Goal: Transaction & Acquisition: Obtain resource

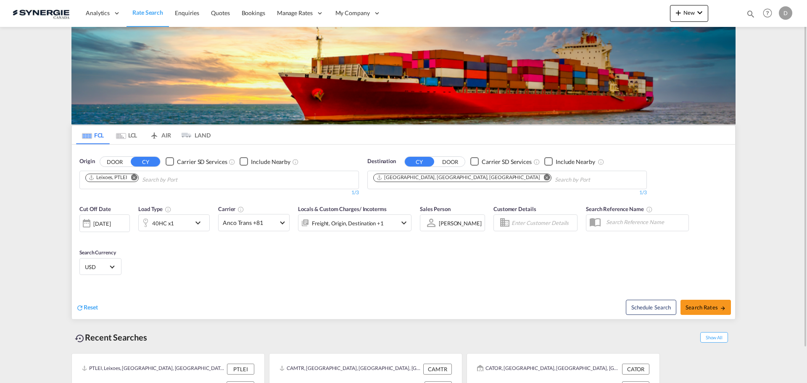
click at [748, 15] on md-icon "icon-magnify" at bounding box center [750, 13] width 9 height 9
drag, startPoint x: 613, startPoint y: 15, endPoint x: 611, endPoint y: 20, distance: 5.7
click at [612, 16] on select "Bookings Quotes Enquiries" at bounding box center [617, 13] width 40 height 15
select select "Quotes"
click at [597, 6] on select "Bookings Quotes Enquiries" at bounding box center [617, 13] width 40 height 15
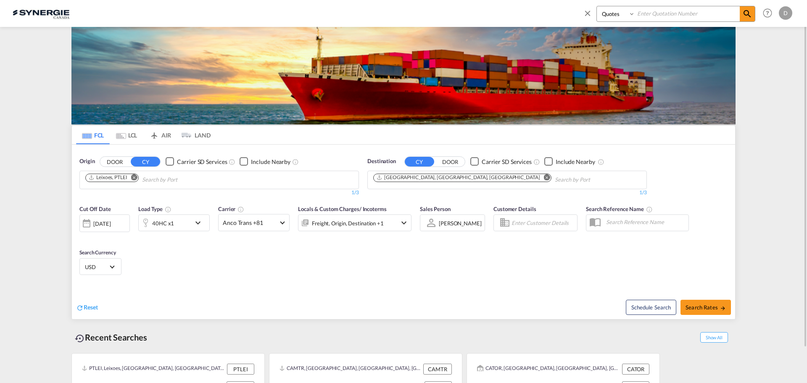
click at [655, 15] on input at bounding box center [687, 13] width 105 height 15
type input "14295"
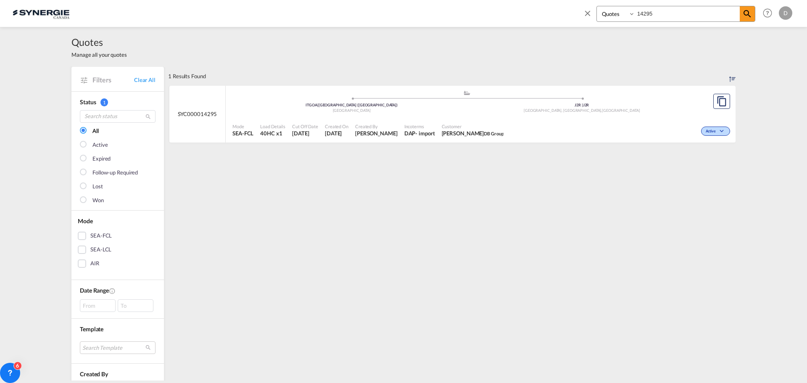
click at [393, 129] on div "Created By Daniel Dico" at bounding box center [376, 130] width 49 height 21
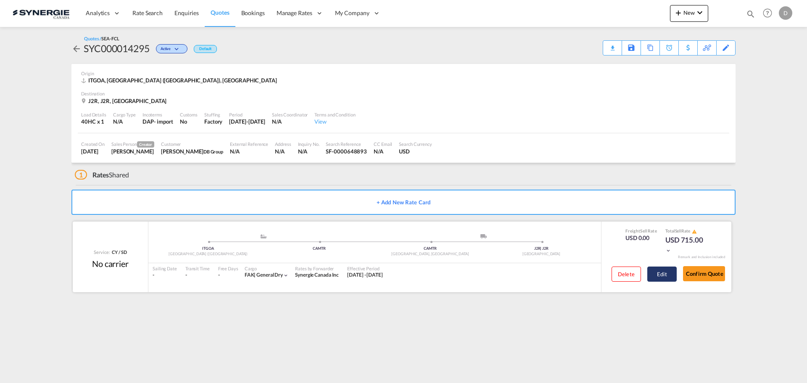
click at [667, 273] on button "Edit" at bounding box center [662, 274] width 29 height 15
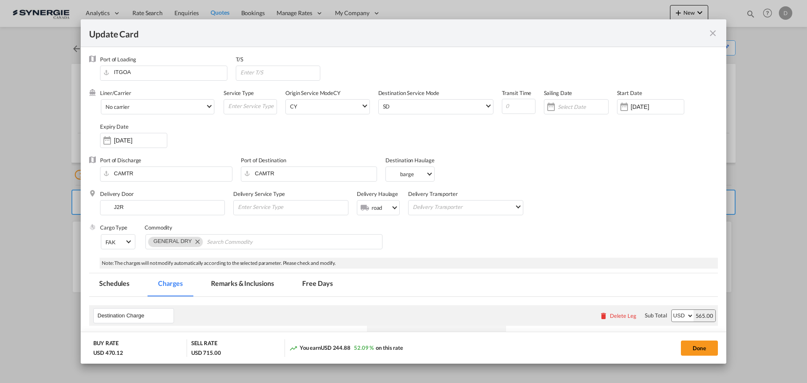
select select "per container"
select select "per B/L"
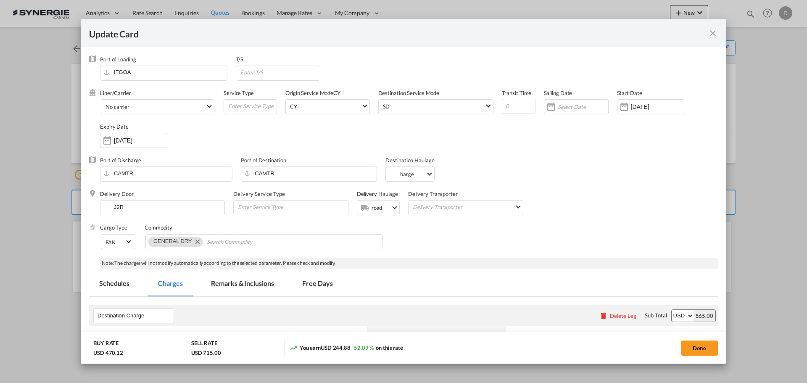
select select "per B/L"
select select "per shipment"
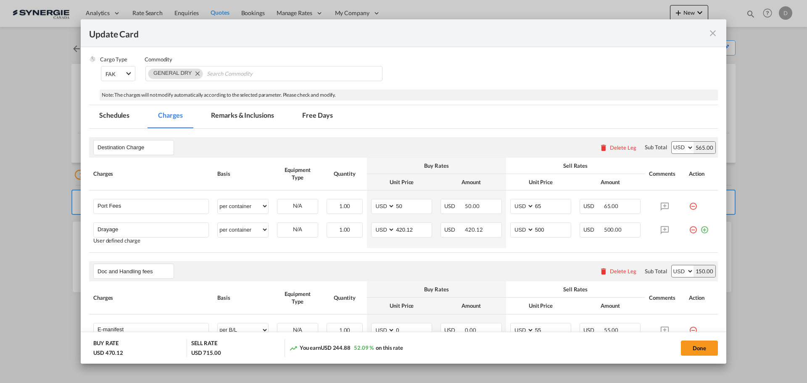
click at [256, 115] on md-tab-item "Remarks & Inclusions" at bounding box center [242, 116] width 83 height 23
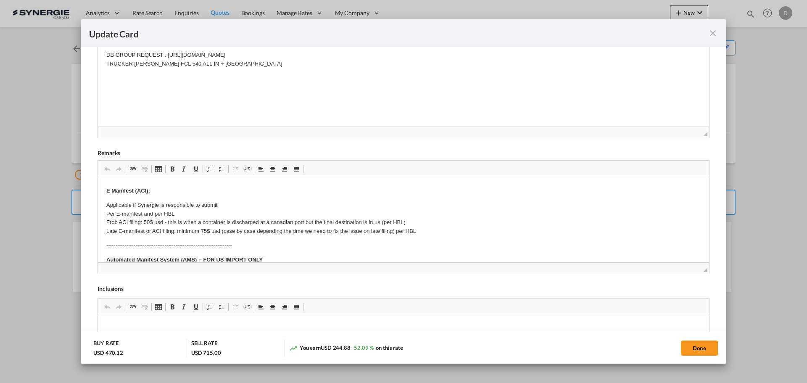
scroll to position [252, 0]
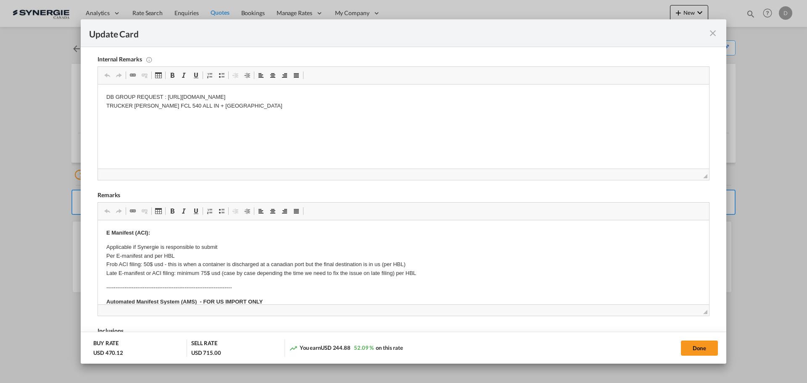
click at [715, 33] on md-icon "icon-close fg-AAA8AD m-0 pointer" at bounding box center [713, 33] width 10 height 10
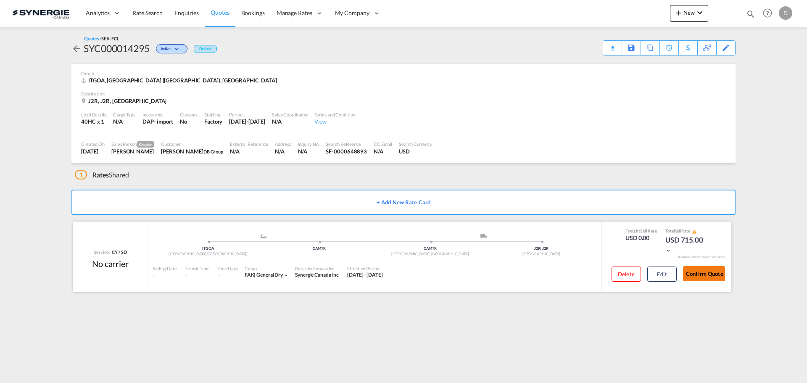
click at [711, 275] on button "Confirm Quote" at bounding box center [704, 273] width 42 height 15
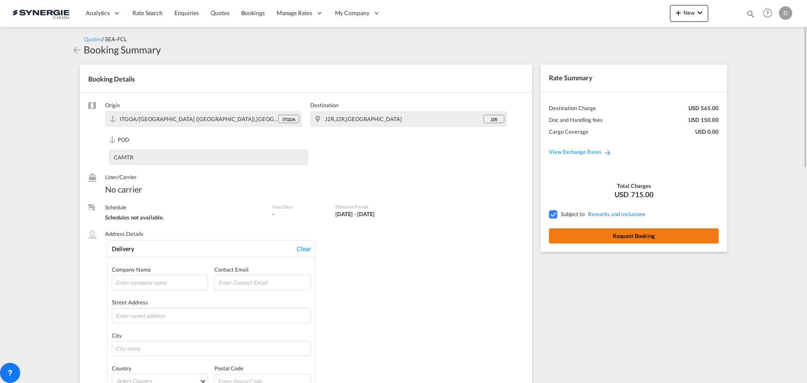
click at [676, 234] on button "Request Booking" at bounding box center [634, 235] width 170 height 15
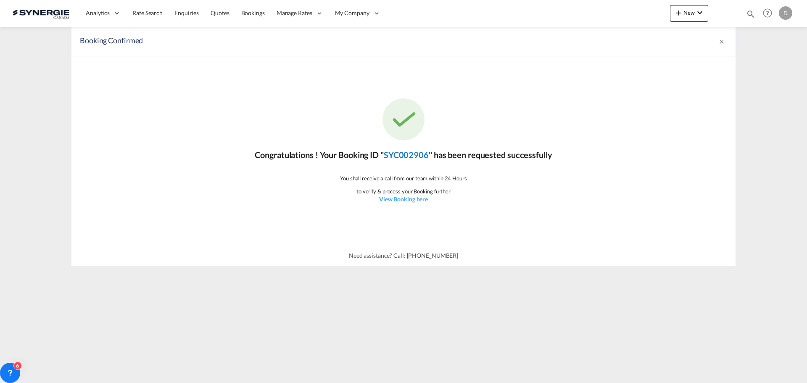
click at [398, 153] on link "SYC002906" at bounding box center [406, 155] width 45 height 10
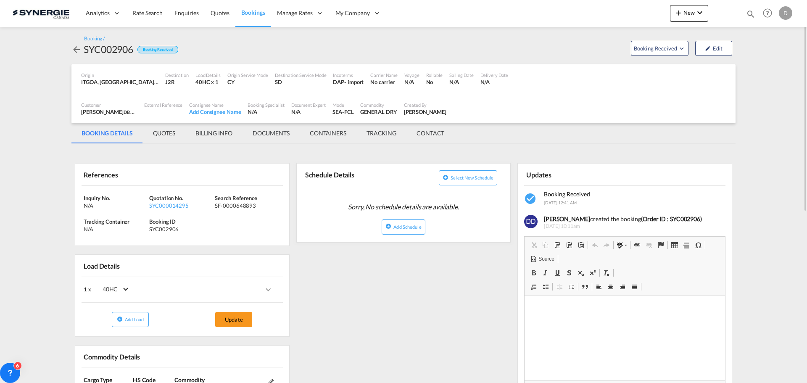
click at [97, 48] on div "SYC002906" at bounding box center [109, 48] width 50 height 13
copy div "SYC002906"
click at [697, 12] on md-icon "icon-chevron-down" at bounding box center [700, 13] width 10 height 10
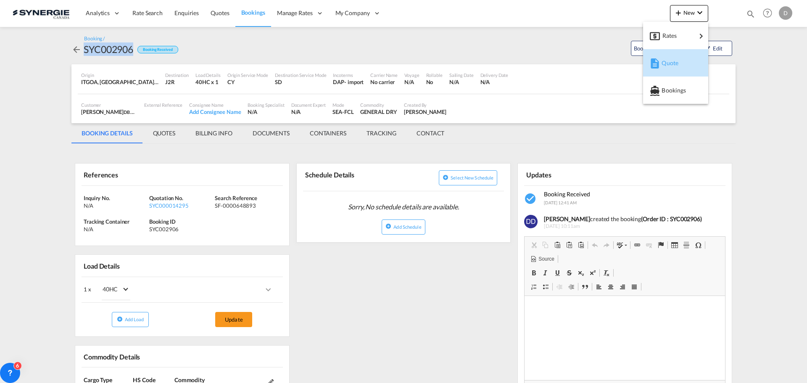
click at [664, 66] on span "Quote" at bounding box center [666, 63] width 9 height 17
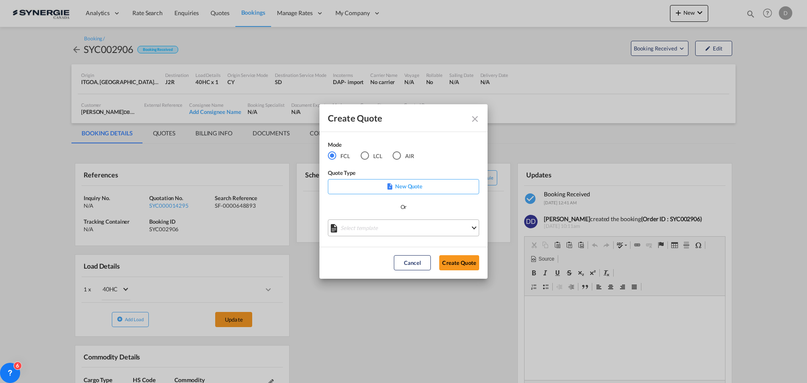
click at [395, 226] on md-select "Select template *NEW* FCL FREEHAND / DAP Pablo Gomez Saldarriaga | 10 Jul 2025 …" at bounding box center [403, 227] width 151 height 17
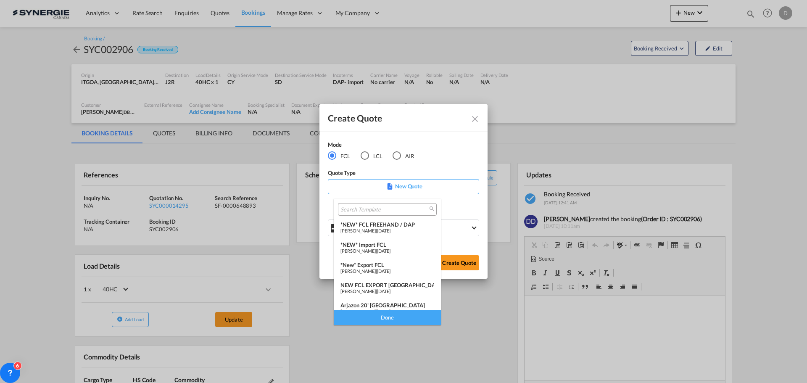
click at [391, 250] on span "24 Mar 2025" at bounding box center [383, 250] width 13 height 5
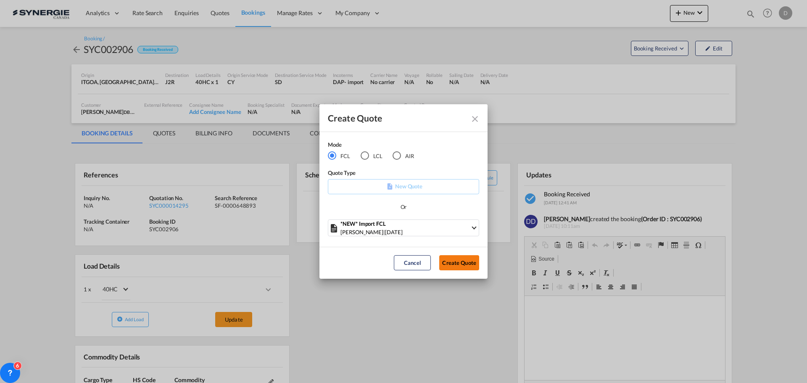
click at [462, 258] on button "Create Quote" at bounding box center [459, 262] width 40 height 15
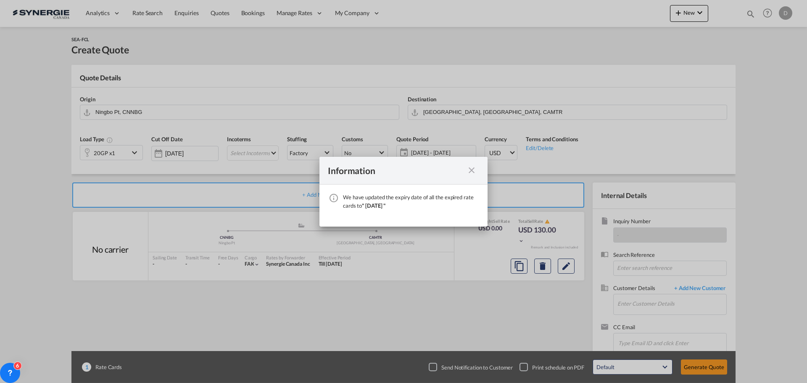
click at [473, 170] on md-icon "icon-close fg-AAA8AD cursor" at bounding box center [472, 170] width 10 height 10
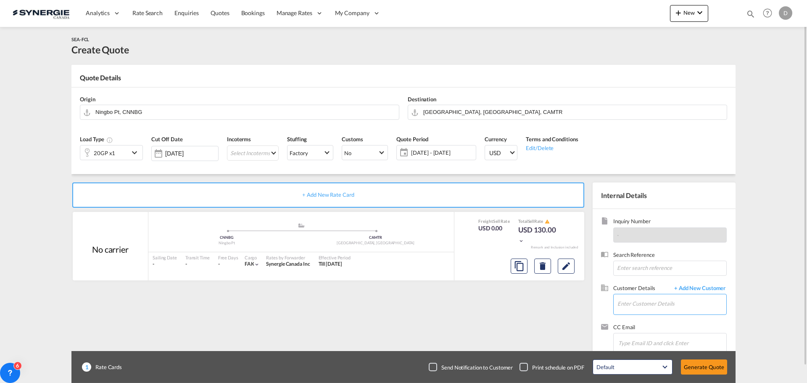
click at [641, 302] on input "Enter Customer Details" at bounding box center [672, 303] width 109 height 19
paste input "huda@filcoinc.com"
click at [646, 283] on div "Huda Hindawi huda@filcoinc.com | Jeli Distribution" at bounding box center [671, 283] width 109 height 23
type input "Jeli Distribution, Huda Hindawi, huda@filcoinc.com"
click at [391, 110] on button "Clear Input" at bounding box center [392, 111] width 13 height 13
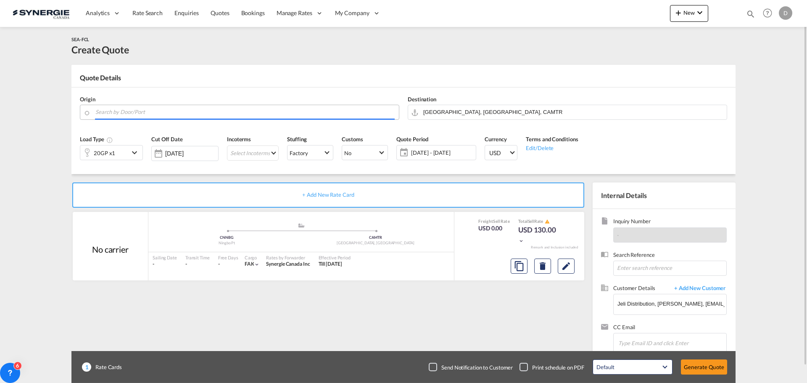
paste input "Castelnovo ne’ Monti"
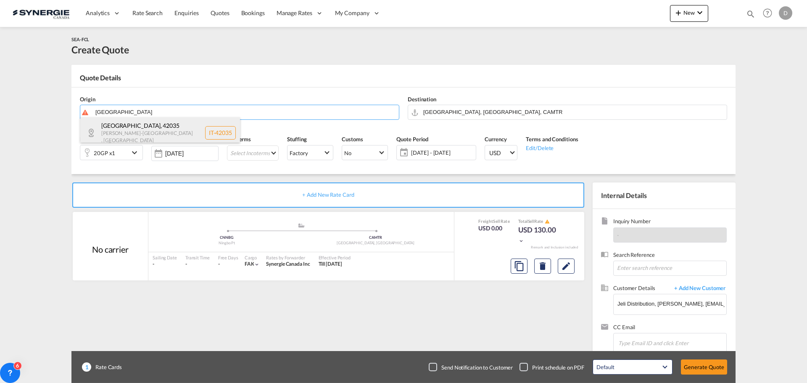
click at [122, 137] on div "Castelnovo ne' Monti , 42035 Emilia-Romagna , Italy IT-42035" at bounding box center [160, 132] width 160 height 31
type input "IT-42035, Castelnovo ne' Monti, Emilia-Romagna"
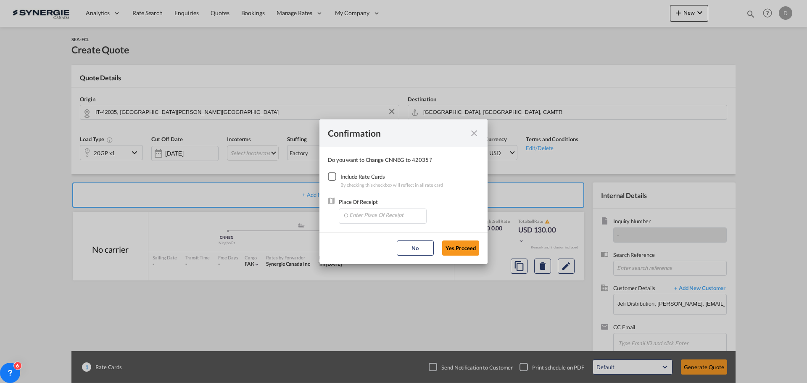
click at [333, 175] on div "Checkbox No Ink" at bounding box center [332, 176] width 8 height 8
click at [386, 214] on input "Enter Place Of Receipt" at bounding box center [384, 215] width 83 height 13
click at [374, 230] on span "ITGOA, Genova (Genoa), Italy, Southern Europe, Europe" at bounding box center [513, 233] width 329 height 7
type input "ITGOA, Genova (Genoa), Italy, Southern Europe, Europe"
click at [470, 246] on button "Yes,Proceed" at bounding box center [460, 248] width 37 height 15
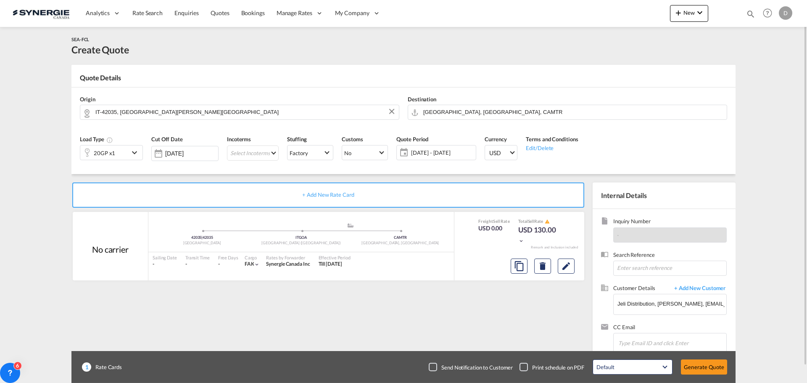
click at [129, 152] on div "20GP x1" at bounding box center [104, 152] width 49 height 14
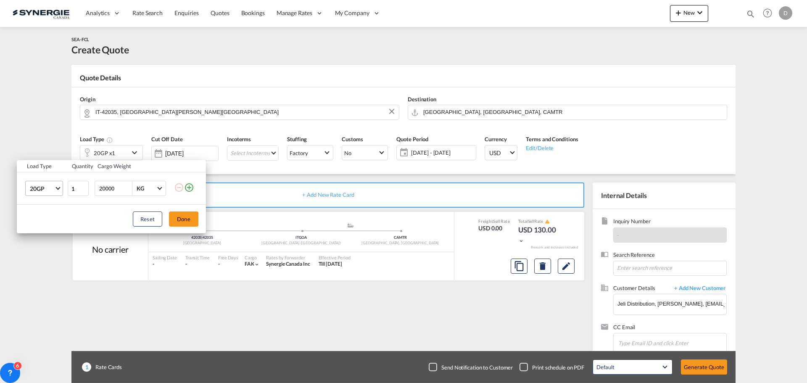
click at [56, 188] on span "Choose: \a20GP" at bounding box center [58, 187] width 5 height 5
click at [40, 229] on div "40HC" at bounding box center [38, 229] width 16 height 8
click at [191, 218] on button "Done" at bounding box center [183, 219] width 29 height 15
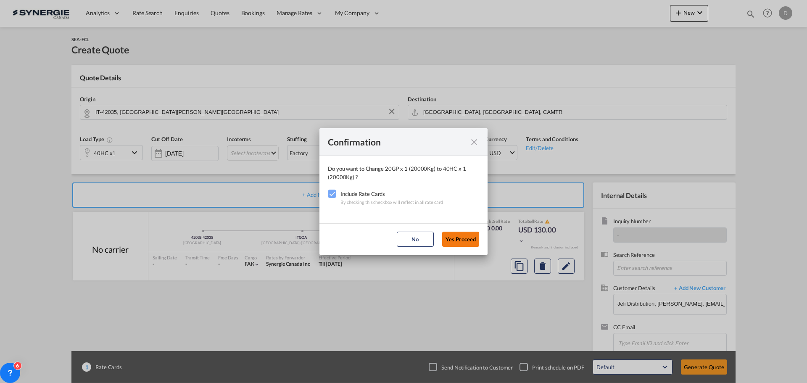
click at [454, 240] on button "Yes,Proceed" at bounding box center [460, 239] width 37 height 15
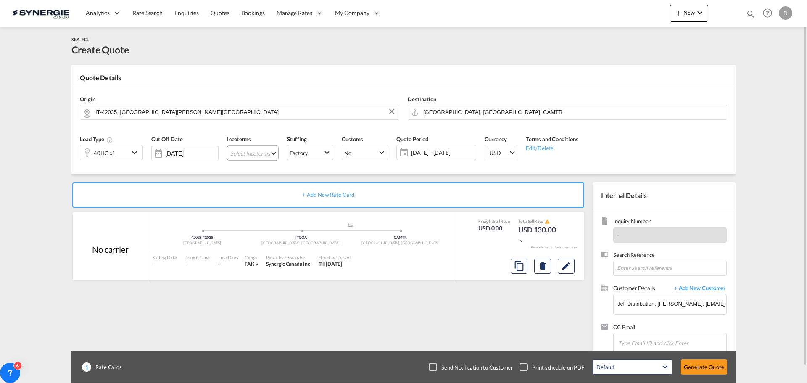
click at [254, 151] on md-select "Select Incoterms FAS - export Free Alongside Ship FCA - export Free Carrier CPT…" at bounding box center [253, 152] width 52 height 15
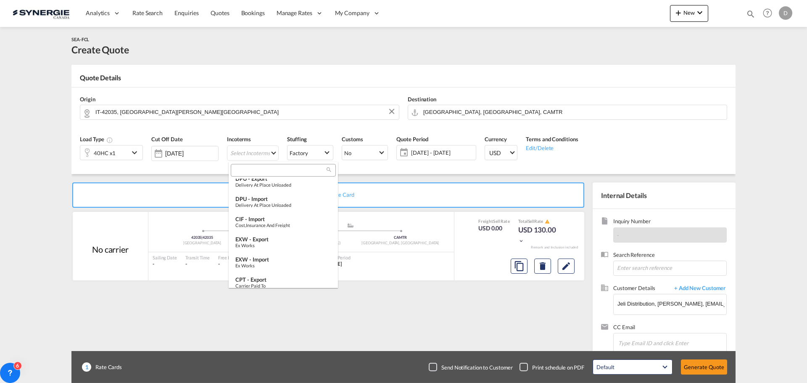
scroll to position [210, 0]
click at [270, 217] on div "EXW - import" at bounding box center [283, 217] width 96 height 7
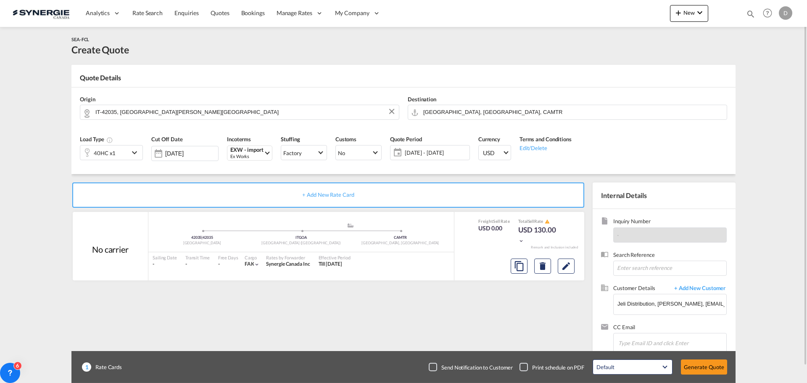
click at [431, 152] on span "02 Sep - 02 Oct 2025" at bounding box center [436, 153] width 63 height 8
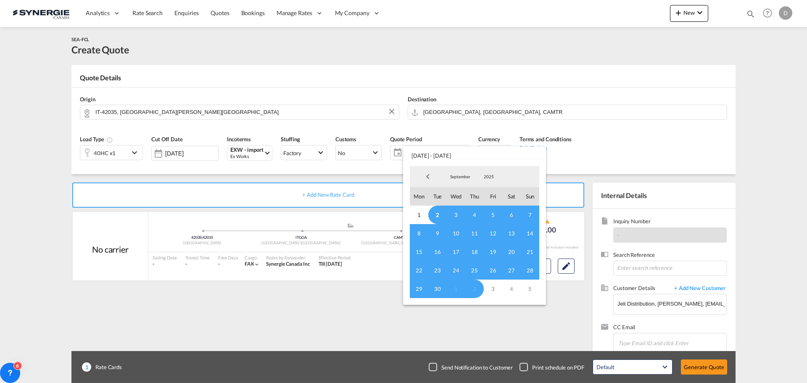
click at [439, 213] on span "2" at bounding box center [437, 215] width 19 height 19
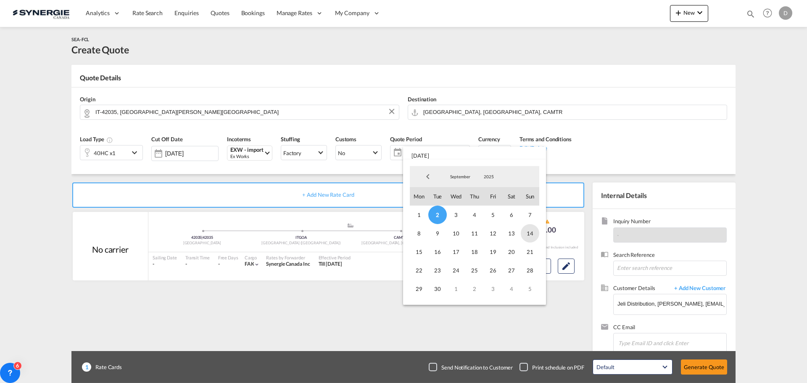
click at [529, 231] on span "14" at bounding box center [530, 233] width 19 height 19
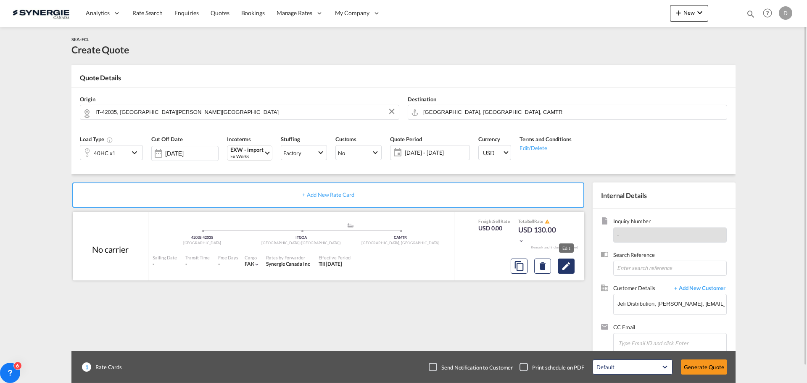
click at [568, 270] on md-icon "Edit" at bounding box center [566, 266] width 10 height 10
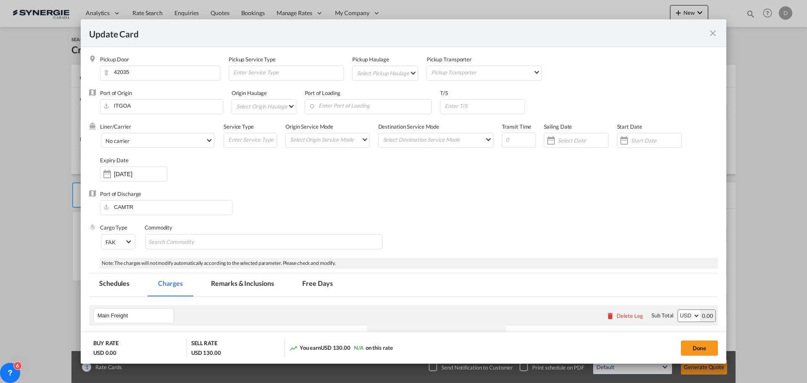
click at [408, 69] on md-select "Select Pickup Haulage rail road barge truck unspecified not available" at bounding box center [387, 72] width 62 height 13
click at [374, 96] on md-option "road" at bounding box center [386, 93] width 74 height 20
click at [207, 137] on md-select-value "No carrier" at bounding box center [159, 139] width 109 height 13
click at [151, 100] on md-option "MSC" at bounding box center [173, 100] width 148 height 20
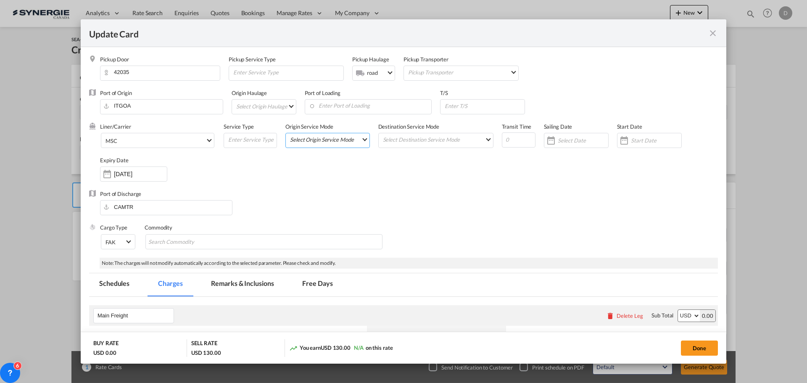
click at [354, 140] on md-select "Select Origin Service Mode SD CY" at bounding box center [329, 139] width 80 height 12
click at [354, 139] on md-option "SD" at bounding box center [327, 140] width 93 height 20
click at [401, 137] on md-select "Select Destination Service Mode SD CY" at bounding box center [437, 139] width 111 height 12
click at [401, 137] on md-option "SD" at bounding box center [434, 140] width 123 height 20
click at [499, 173] on div "Liner/Carrier MSC Service Type Origin Service Mode SD SD Destination Service Mo…" at bounding box center [409, 156] width 618 height 67
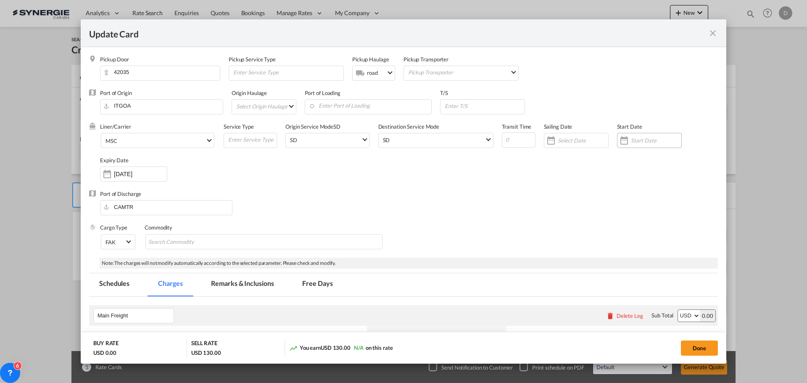
click at [620, 135] on div "Update Card Pickup ..." at bounding box center [624, 140] width 13 height 17
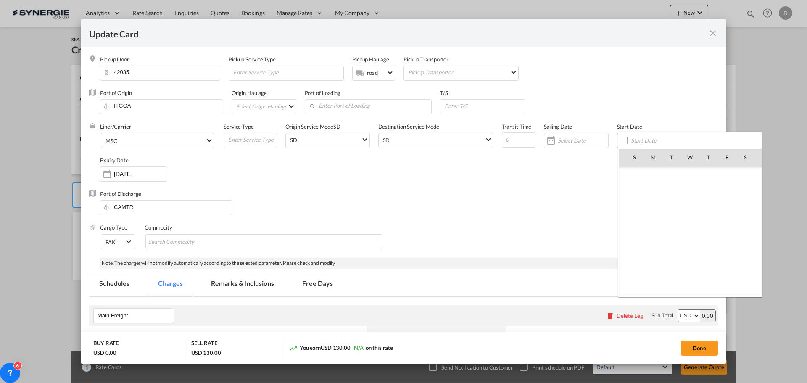
scroll to position [194778, 0]
click at [670, 193] on span "2" at bounding box center [672, 194] width 18 height 18
type input "02 Sep 2025"
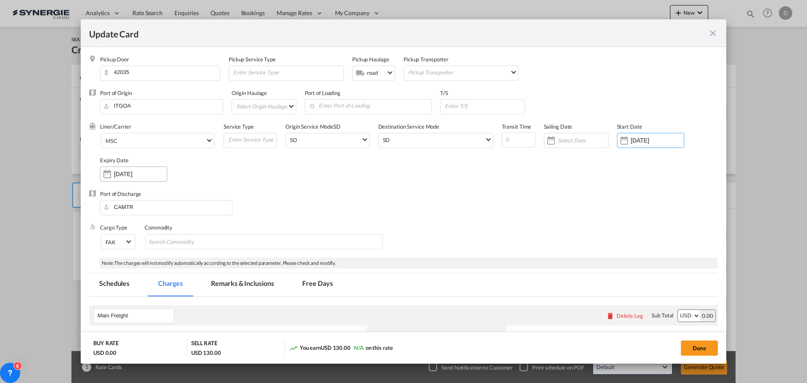
click at [103, 171] on div "Update Card Pickup ..." at bounding box center [106, 174] width 13 height 17
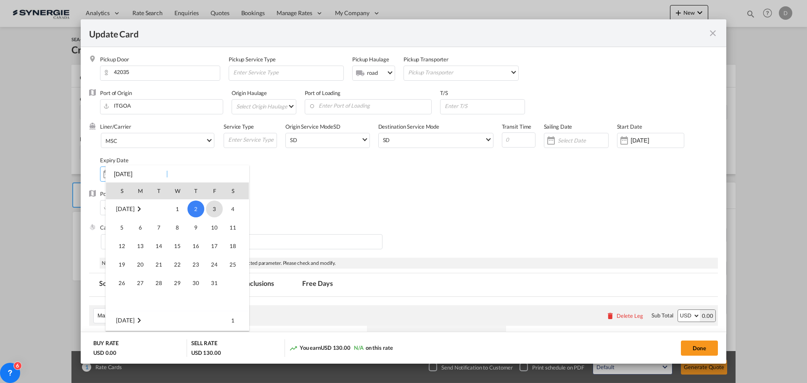
scroll to position [27, 0]
click at [121, 235] on span "14" at bounding box center [122, 237] width 17 height 17
type input "14 Sep 2025"
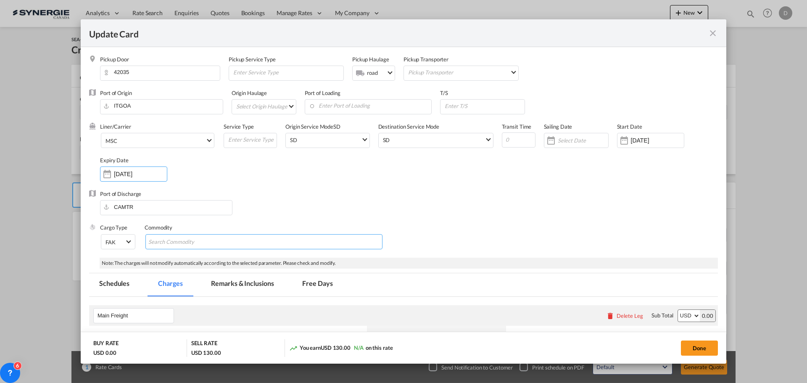
click at [230, 238] on md-chips-wrap "Chips container with autocompletion. Enter the text area, type text to search, …" at bounding box center [263, 241] width 237 height 15
type input "General Cargo"
click at [309, 199] on div "Port of Discharge CAMTR" at bounding box center [403, 207] width 629 height 34
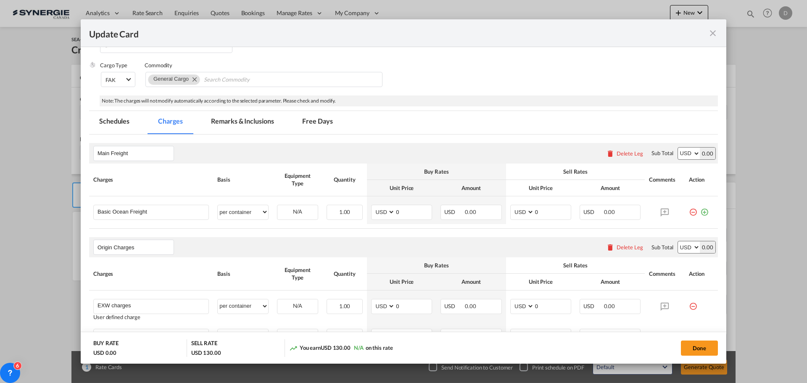
scroll to position [168, 0]
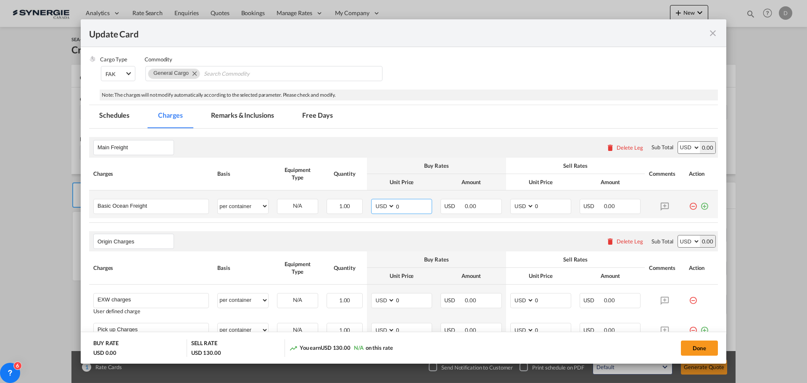
drag, startPoint x: 394, startPoint y: 204, endPoint x: 413, endPoint y: 206, distance: 19.4
click at [413, 206] on input "0" at bounding box center [413, 205] width 37 height 13
type input "4285"
drag, startPoint x: 531, startPoint y: 207, endPoint x: 552, endPoint y: 209, distance: 20.3
click at [552, 209] on input "0" at bounding box center [552, 205] width 37 height 13
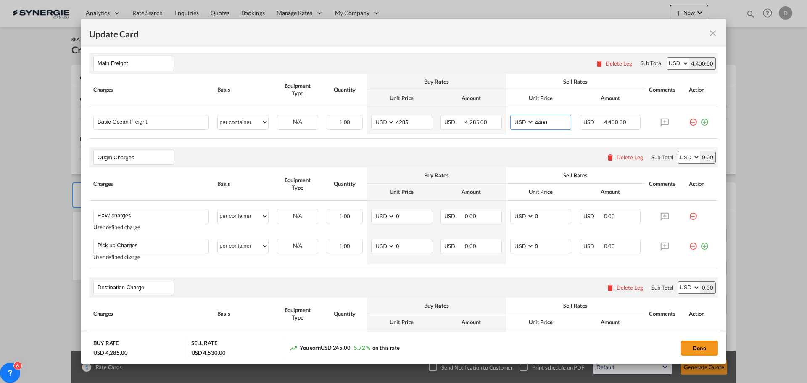
scroll to position [294, 0]
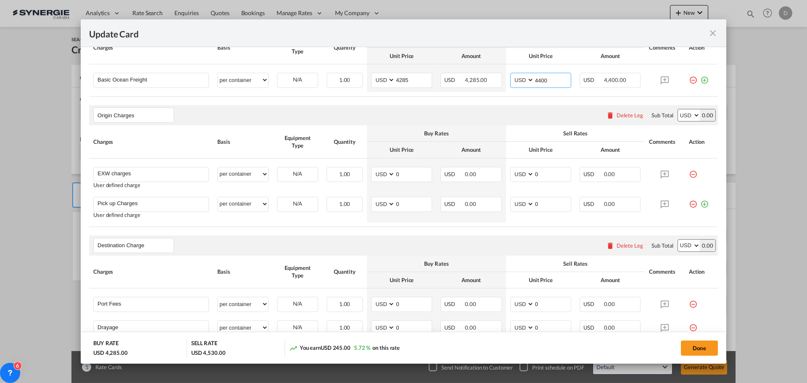
type input "4400"
drag, startPoint x: 394, startPoint y: 203, endPoint x: 406, endPoint y: 205, distance: 12.0
click at [406, 205] on input "0" at bounding box center [413, 203] width 37 height 13
type input "2077"
click at [536, 205] on input "0" at bounding box center [552, 203] width 37 height 13
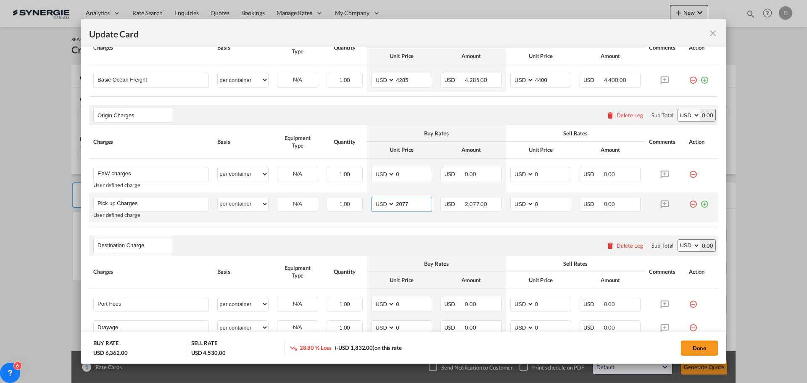
click at [400, 204] on input "2077" at bounding box center [413, 203] width 37 height 13
drag, startPoint x: 394, startPoint y: 173, endPoint x: 416, endPoint y: 173, distance: 22.7
click at [416, 173] on input "0" at bounding box center [413, 173] width 37 height 13
type input "935"
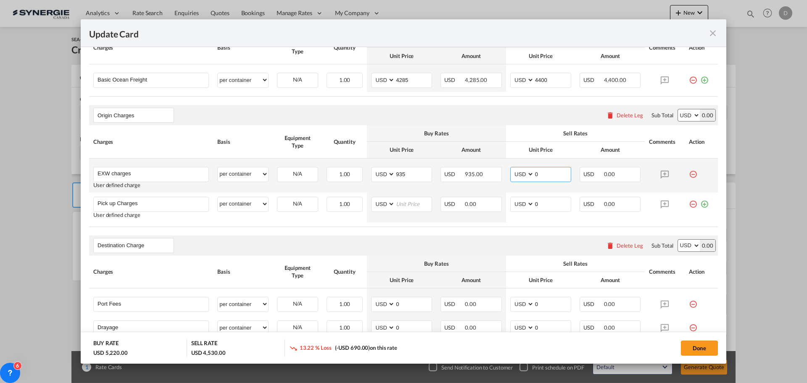
drag, startPoint x: 531, startPoint y: 175, endPoint x: 548, endPoint y: 176, distance: 16.8
click at [548, 176] on input "0" at bounding box center [552, 173] width 37 height 13
type input "1"
click at [538, 173] on input "1035" at bounding box center [552, 173] width 37 height 13
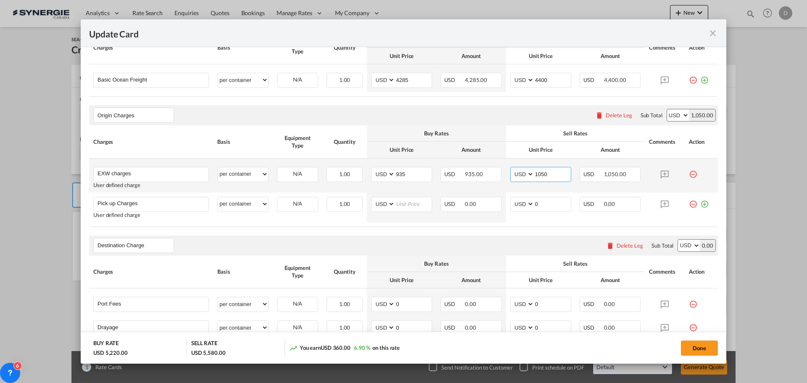
type input "1050"
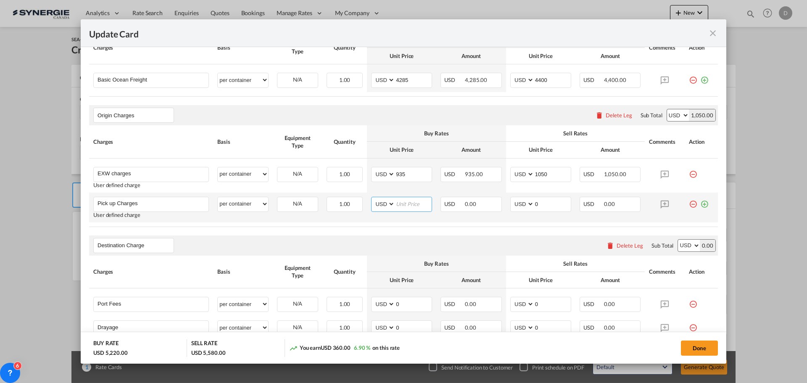
click at [407, 202] on input "Update Card Pickup ..." at bounding box center [413, 203] width 37 height 13
type input "1142"
drag, startPoint x: 531, startPoint y: 205, endPoint x: 547, endPoint y: 205, distance: 15.6
click at [547, 205] on input "0" at bounding box center [552, 203] width 37 height 13
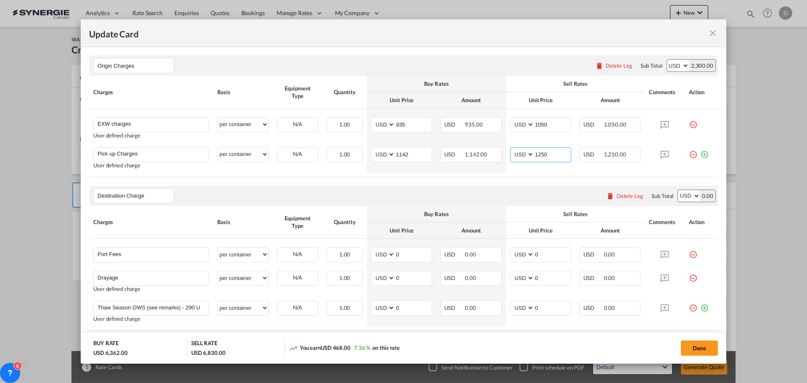
scroll to position [463, 0]
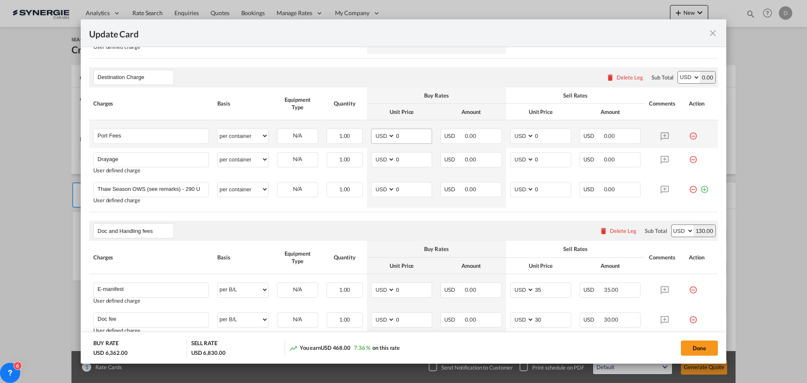
type input "1250"
drag, startPoint x: 393, startPoint y: 135, endPoint x: 407, endPoint y: 136, distance: 13.9
click at [407, 136] on input "0" at bounding box center [413, 135] width 37 height 13
type input "50"
drag, startPoint x: 531, startPoint y: 136, endPoint x: 542, endPoint y: 139, distance: 11.2
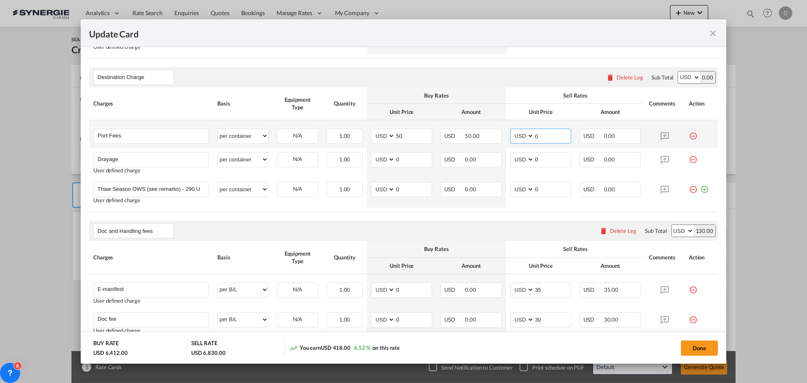
click at [542, 139] on input "0" at bounding box center [552, 135] width 37 height 13
type input "65"
drag, startPoint x: 394, startPoint y: 159, endPoint x: 402, endPoint y: 159, distance: 8.0
click at [402, 159] on input "0" at bounding box center [413, 159] width 37 height 13
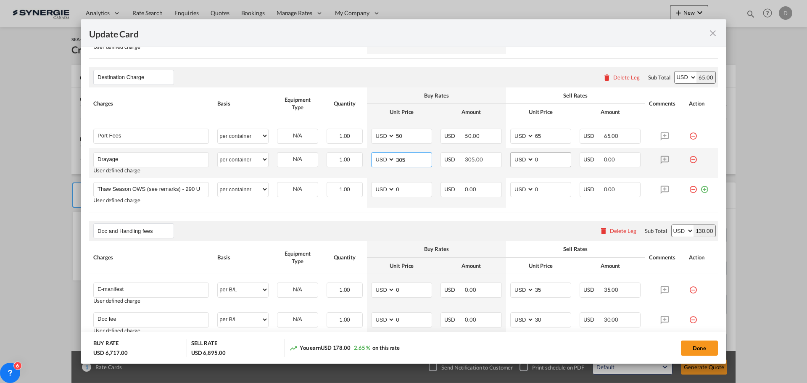
type input "305"
click at [534, 159] on input "0" at bounding box center [552, 159] width 37 height 13
drag, startPoint x: 530, startPoint y: 158, endPoint x: 541, endPoint y: 161, distance: 11.3
click at [541, 161] on input "0" at bounding box center [552, 159] width 37 height 13
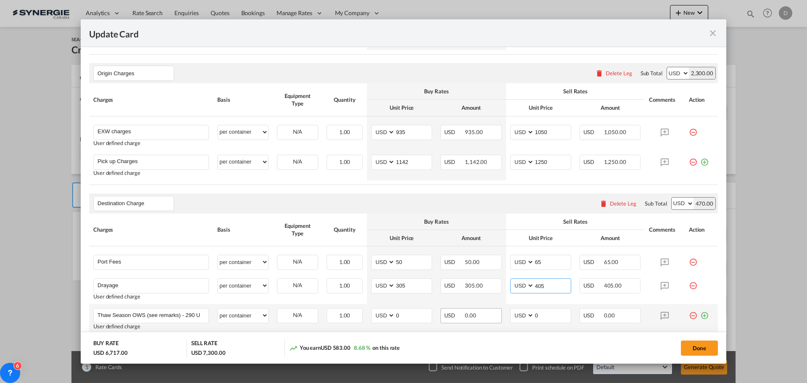
scroll to position [210, 0]
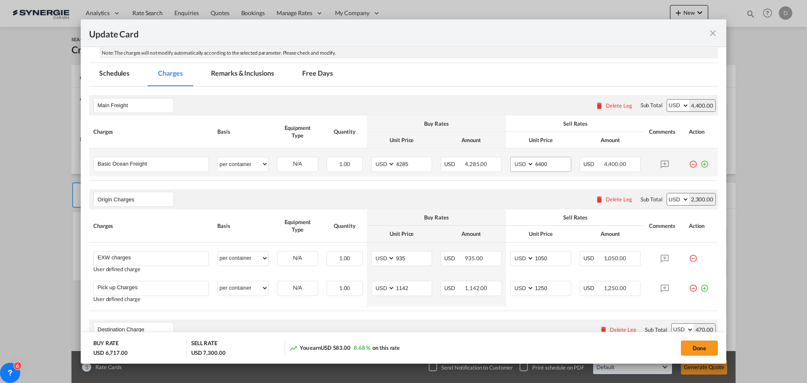
type input "405"
click at [536, 162] on input "4400" at bounding box center [552, 163] width 37 height 13
type input "4500"
click at [510, 201] on div "Origin Charges Please enter leg name Leg Name Already Exists Delete Leg Sub Tot…" at bounding box center [403, 199] width 629 height 20
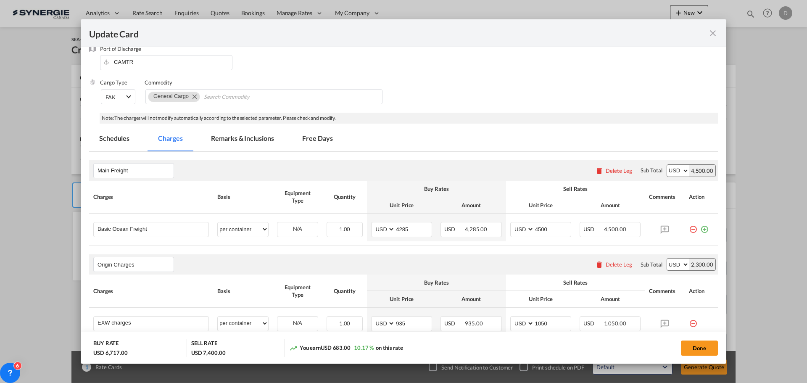
scroll to position [126, 0]
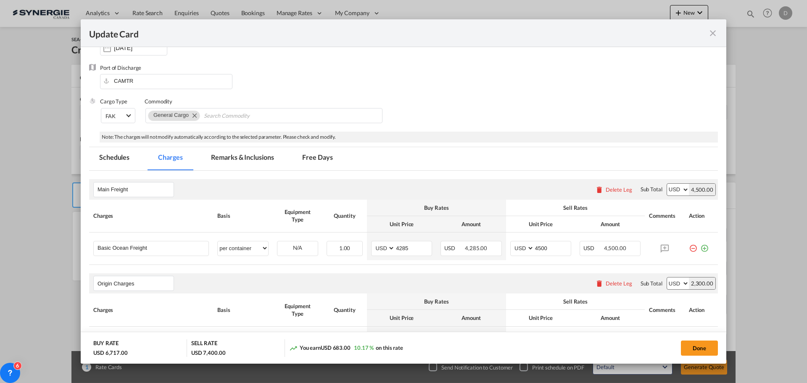
click at [254, 155] on md-tab-item "Remarks & Inclusions" at bounding box center [242, 158] width 83 height 23
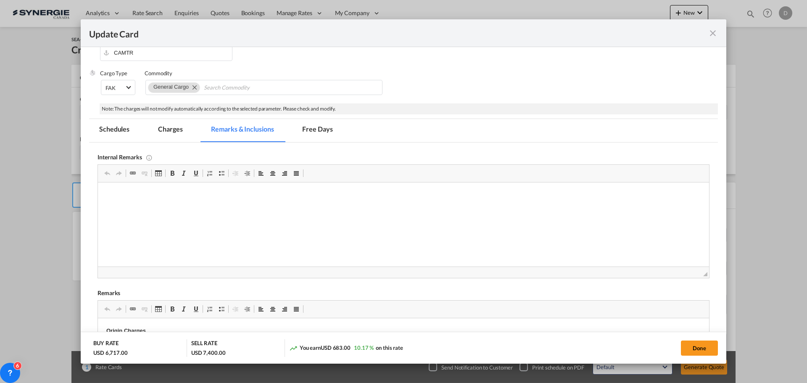
scroll to position [252, 0]
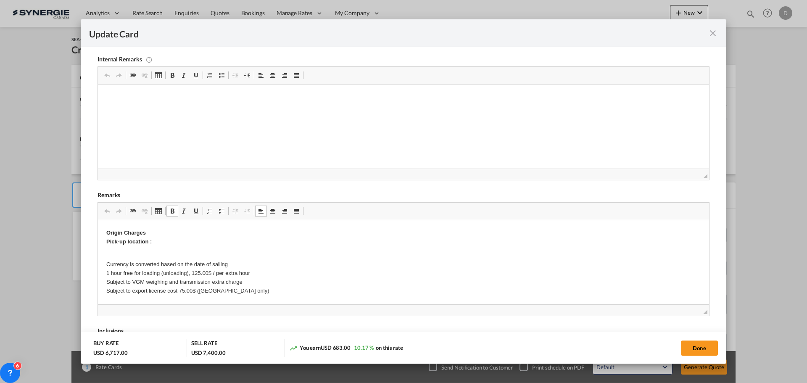
click at [166, 240] on p "Origin Charges Pick-up location :" at bounding box center [403, 238] width 595 height 18
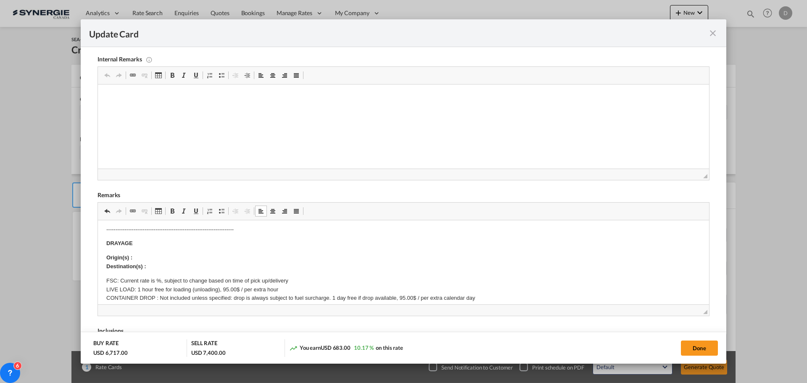
scroll to position [210, 0]
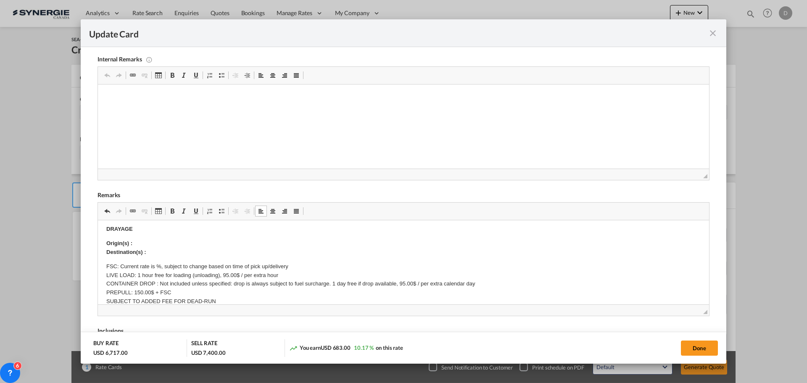
click at [166, 239] on p "Origin(s) : Destination(s) :" at bounding box center [403, 248] width 595 height 18
click at [161, 253] on p "Origin(s) : Montreal CY Destination(s) :" at bounding box center [403, 248] width 595 height 18
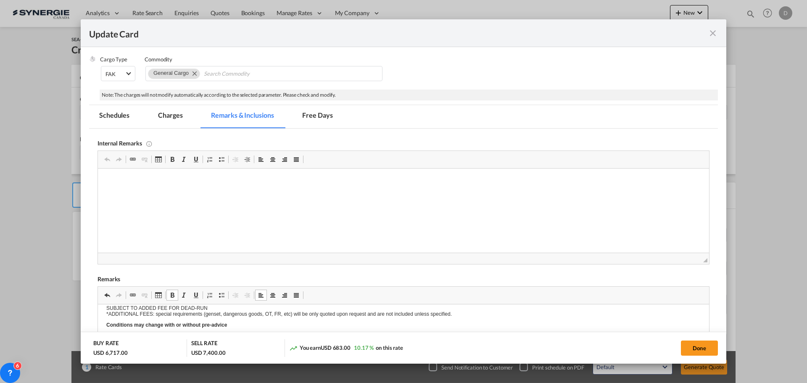
scroll to position [0, 0]
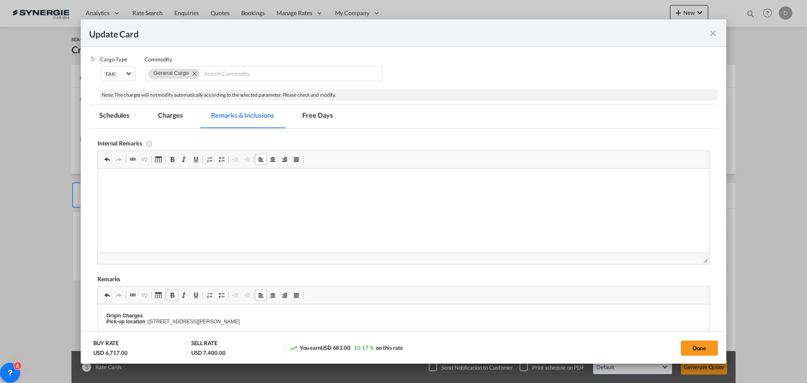
click at [119, 178] on p "Editor, editor12" at bounding box center [403, 180] width 595 height 6
click at [144, 216] on html "UBV IT Contract https://app.frontapp.com/open/msg_1hbbydn3?key=vT4Qcfp5WGUOGsMC…" at bounding box center [403, 196] width 611 height 54
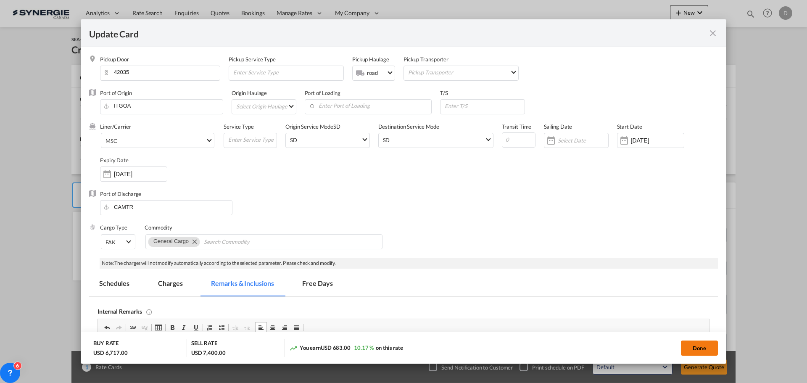
click at [683, 345] on button "Done" at bounding box center [699, 348] width 37 height 15
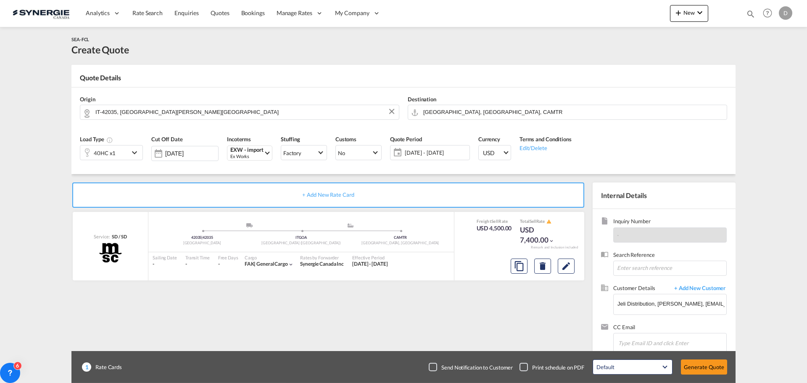
type input "01 Sep 2025"
type input "13 Sep 2025"
click at [708, 369] on button "Generate Quote" at bounding box center [704, 367] width 46 height 15
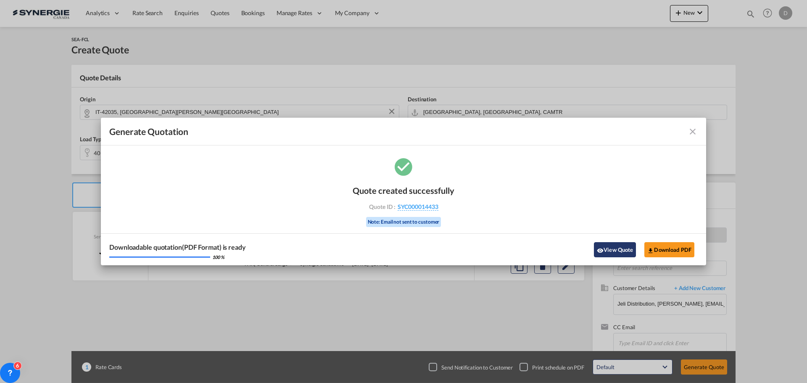
click at [614, 256] on button "View Quote" at bounding box center [615, 249] width 42 height 15
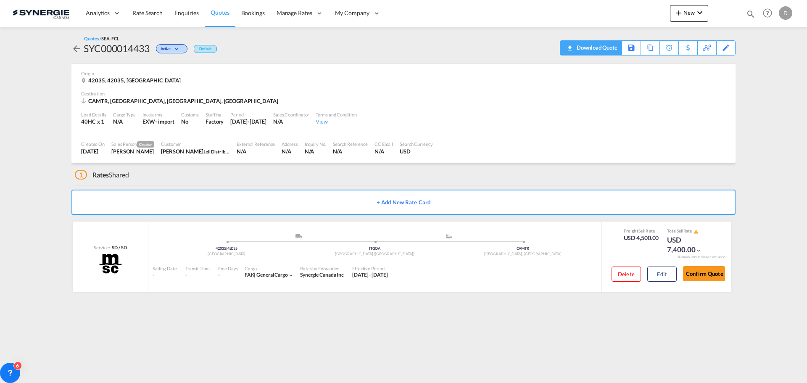
click at [608, 45] on div "Download Quote" at bounding box center [596, 47] width 43 height 13
